Goal: Information Seeking & Learning: Find specific fact

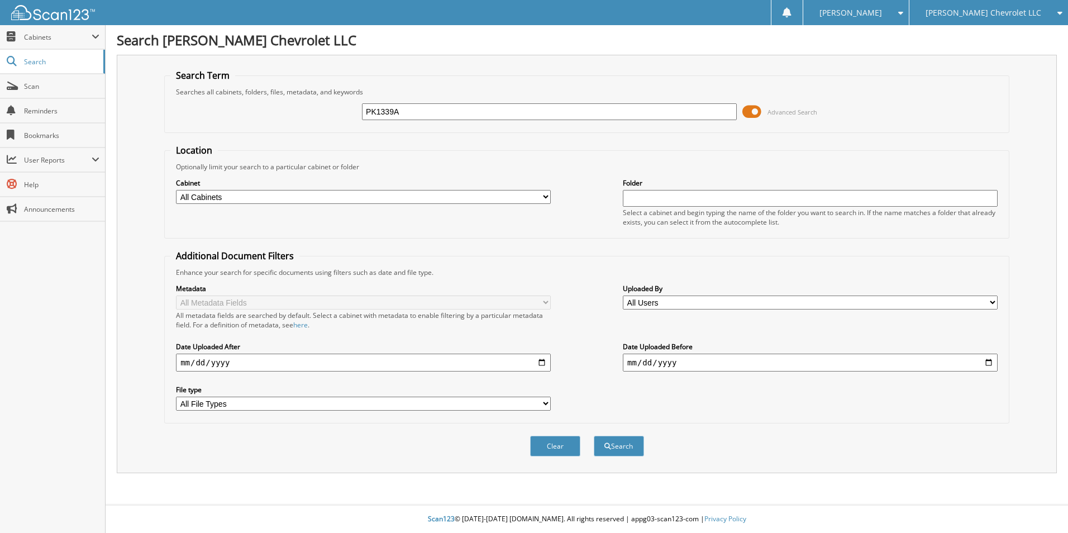
type input "PK1339A"
click at [594, 436] on button "Search" at bounding box center [619, 446] width 50 height 21
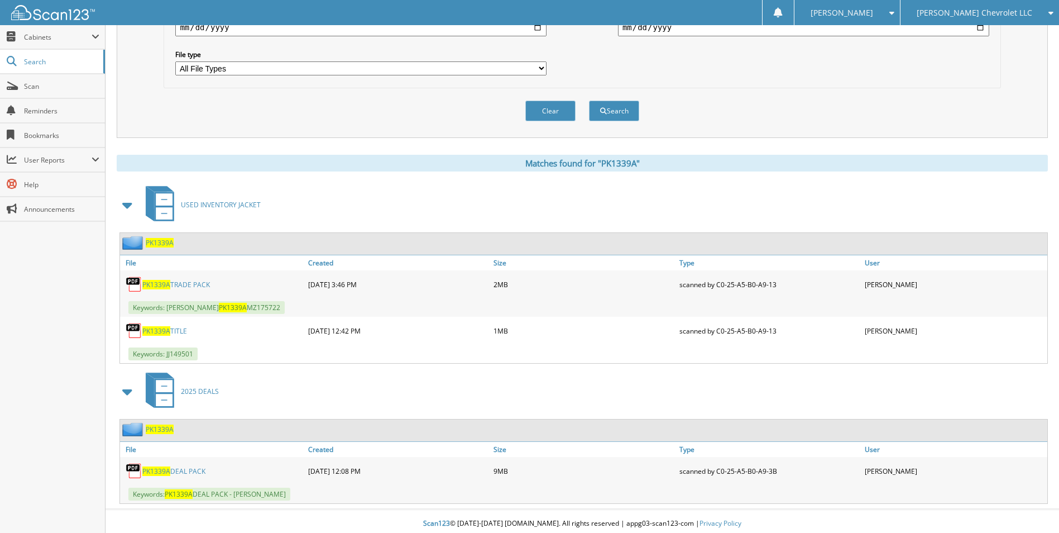
scroll to position [340, 0]
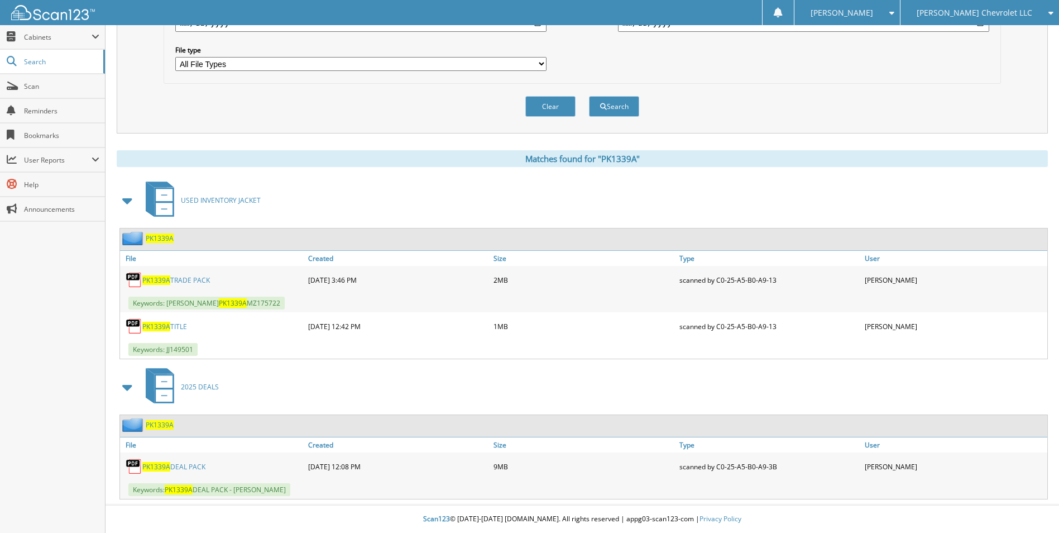
click at [148, 240] on span "PK1339A" at bounding box center [160, 237] width 28 height 9
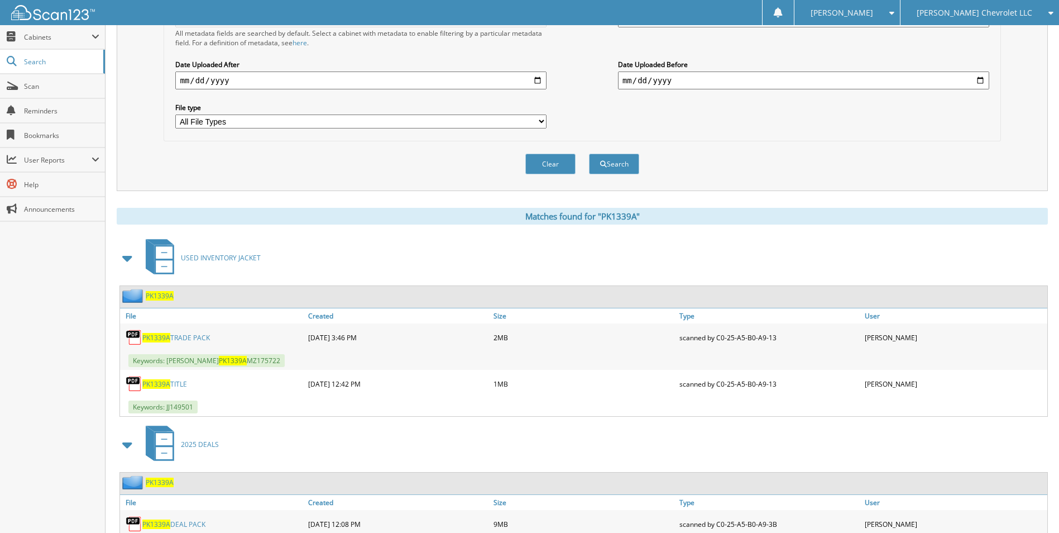
scroll to position [284, 0]
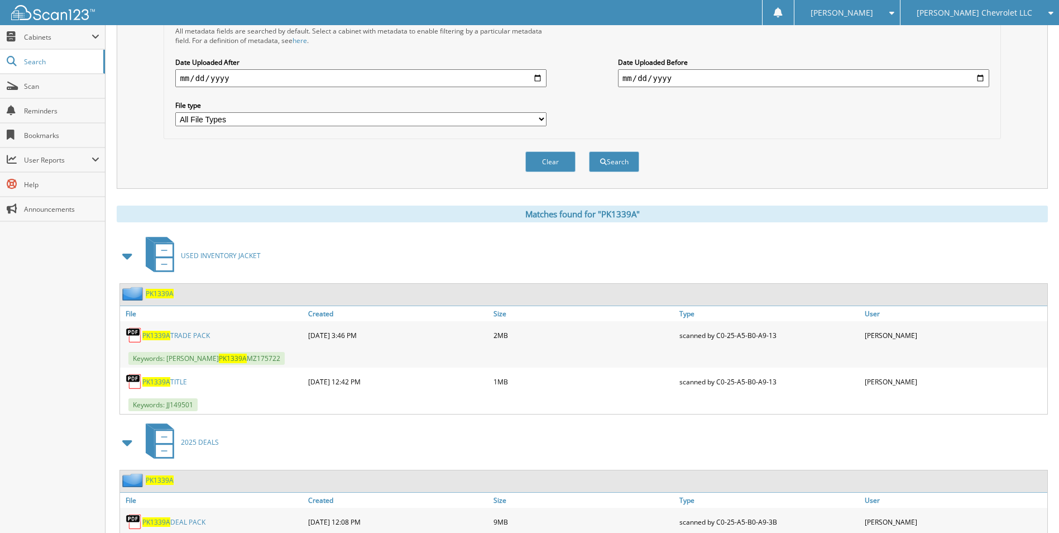
click at [159, 479] on span "PK1339A" at bounding box center [160, 479] width 28 height 9
